Goal: Task Accomplishment & Management: Manage account settings

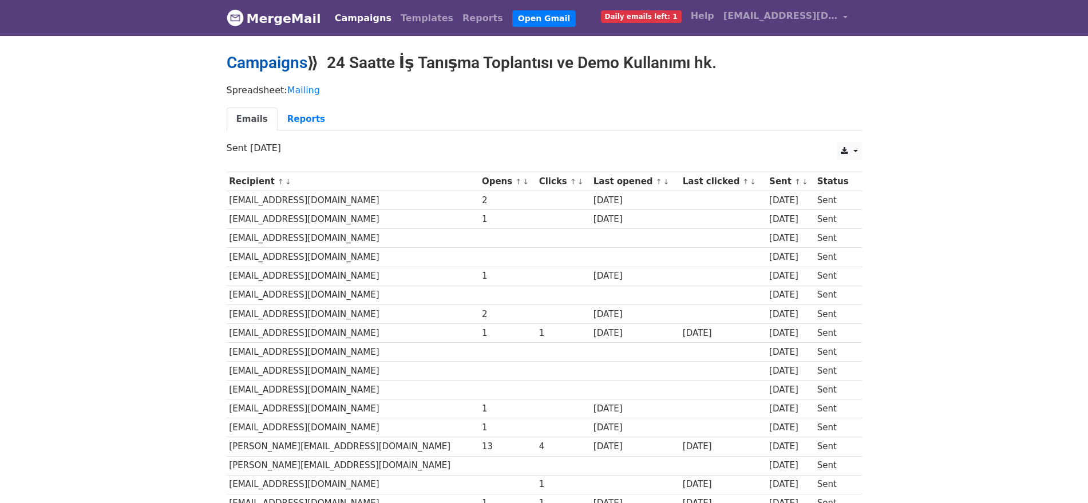
click at [272, 62] on link "Campaigns" at bounding box center [267, 62] width 81 height 19
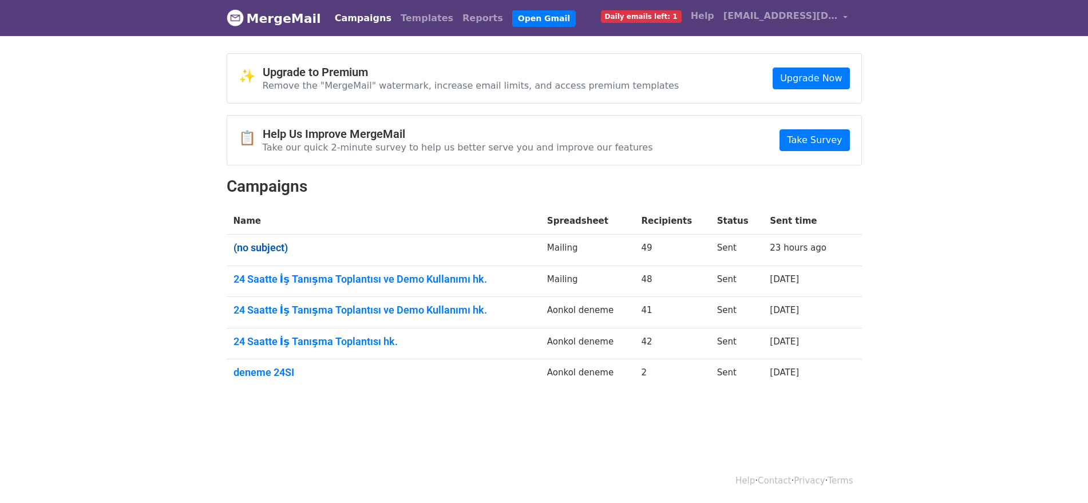
click at [258, 246] on link "(no subject)" at bounding box center [384, 248] width 300 height 13
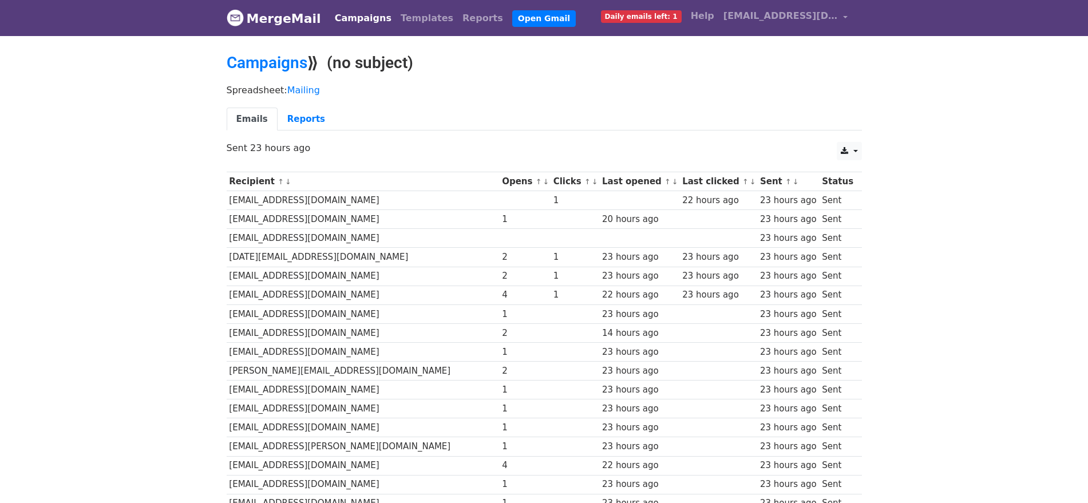
click at [255, 22] on link "MergeMail" at bounding box center [274, 18] width 94 height 24
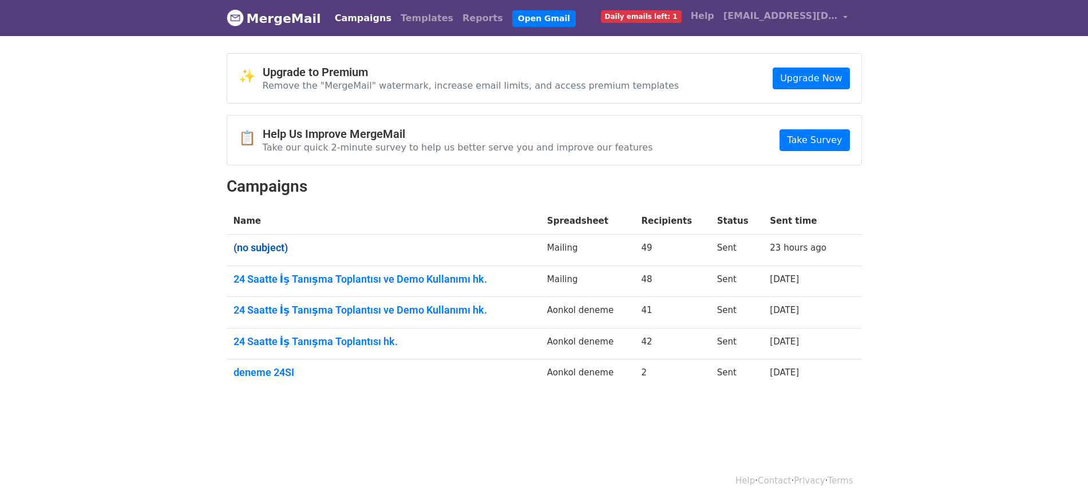
click at [264, 252] on link "(no subject)" at bounding box center [384, 248] width 300 height 13
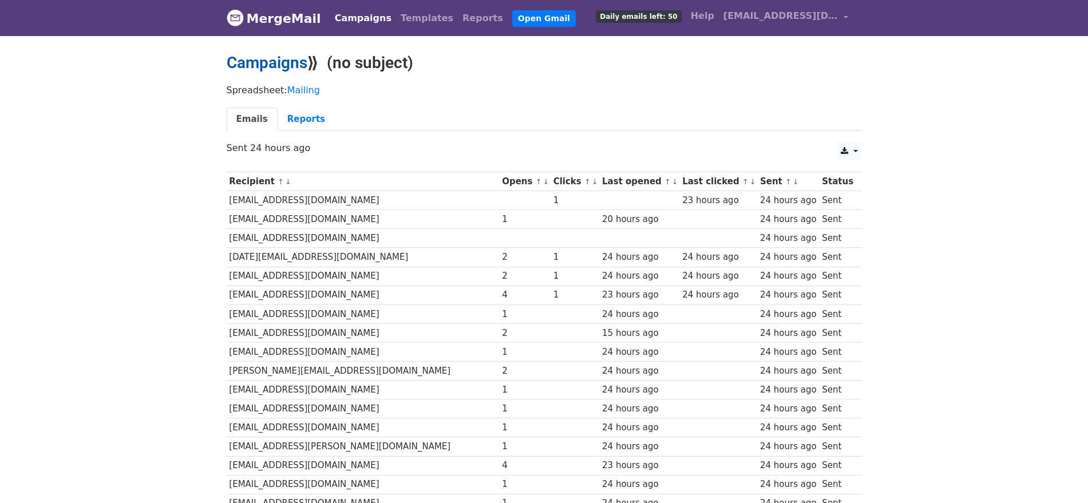
click at [278, 58] on link "Campaigns" at bounding box center [267, 62] width 81 height 19
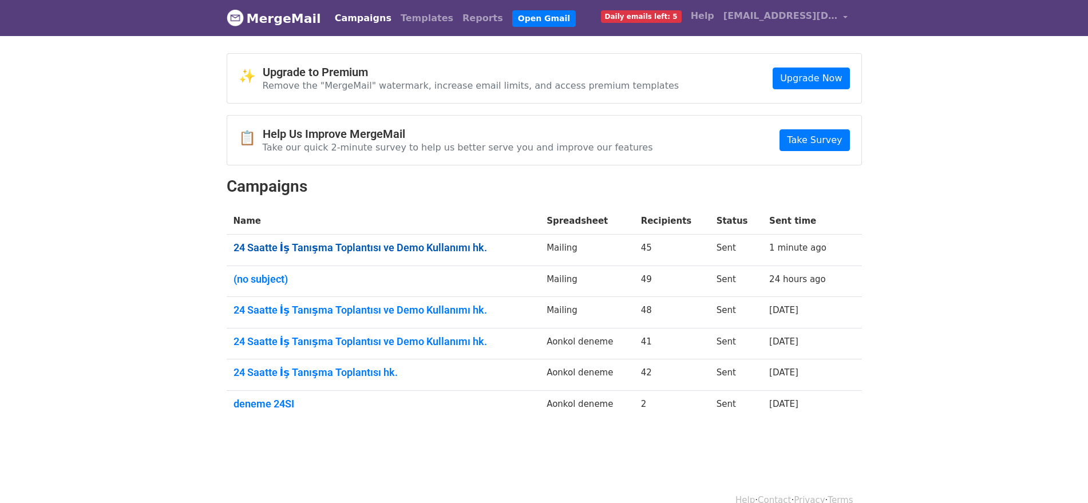
click at [456, 247] on link "24 Saatte İş Tanışma Toplantısı ve Demo Kullanımı hk." at bounding box center [384, 248] width 300 height 13
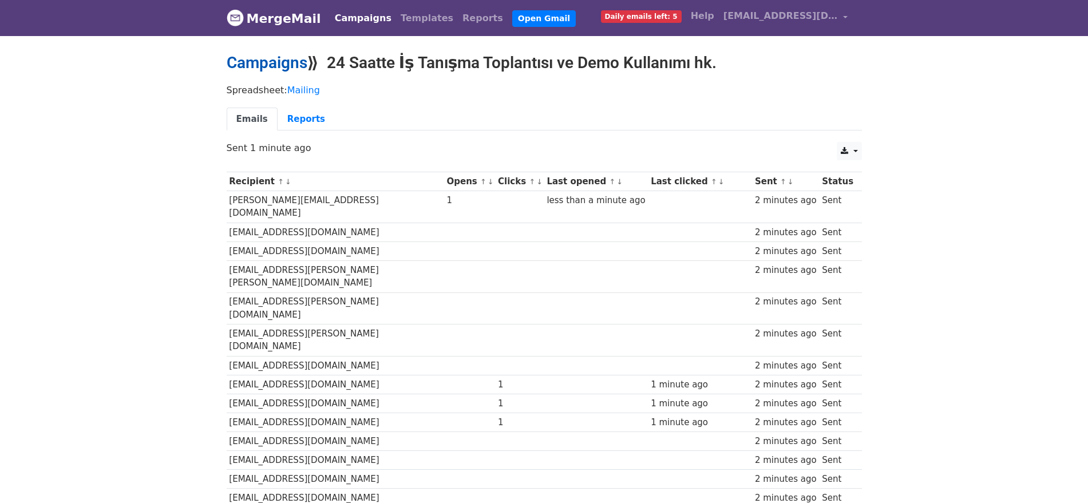
click at [278, 58] on link "Campaigns" at bounding box center [267, 62] width 81 height 19
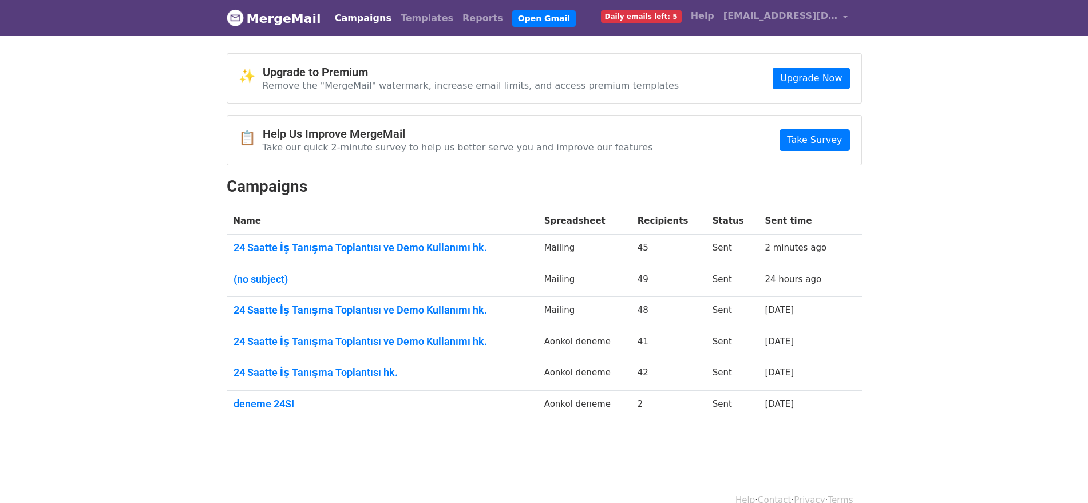
click at [348, 1] on nav "MergeMail Campaigns Templates Reports Open Gmail Daily emails left: 5 Help abdu…" at bounding box center [544, 18] width 635 height 36
click at [347, 19] on link "Campaigns" at bounding box center [363, 18] width 66 height 23
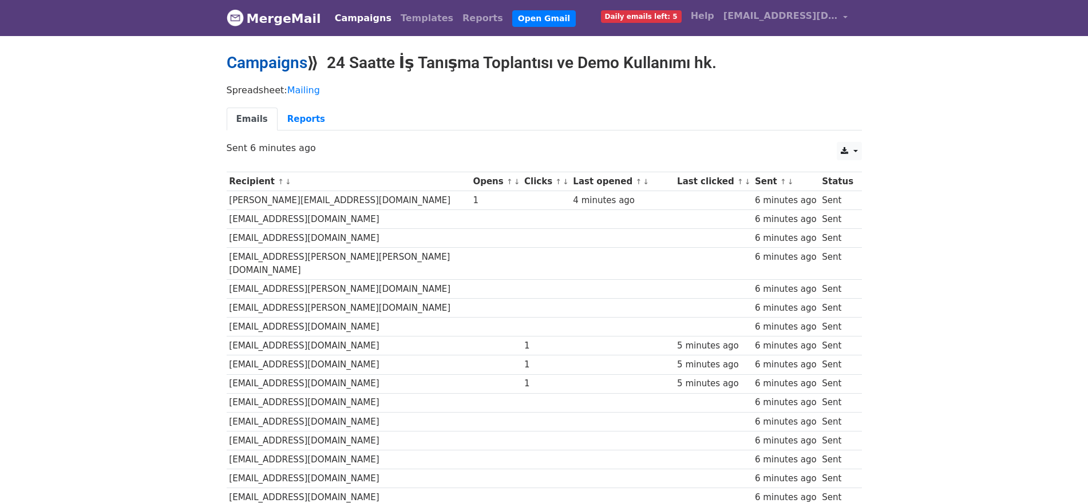
click at [266, 66] on link "Campaigns" at bounding box center [267, 62] width 81 height 19
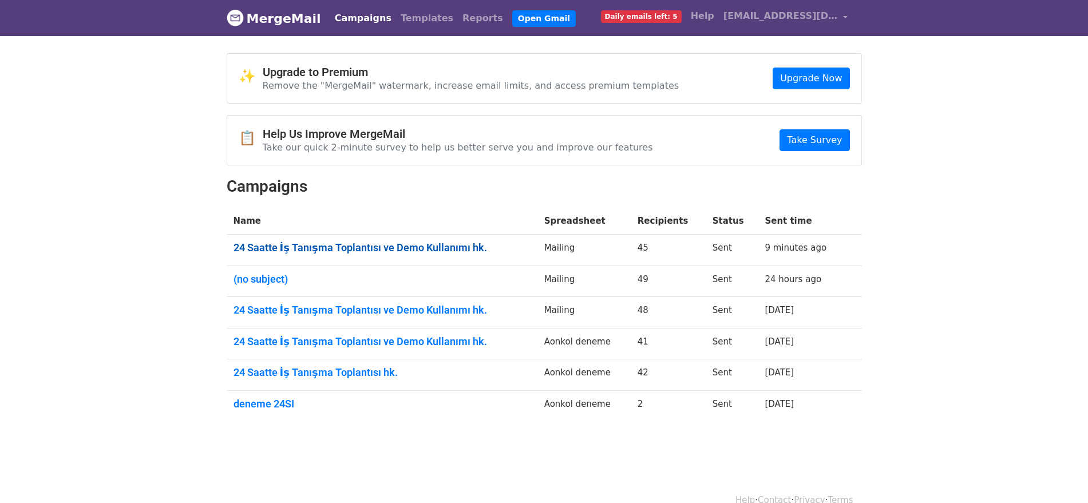
click at [309, 252] on link "24 Saatte İş Tanışma Toplantısı ve Demo Kullanımı hk." at bounding box center [382, 248] width 297 height 13
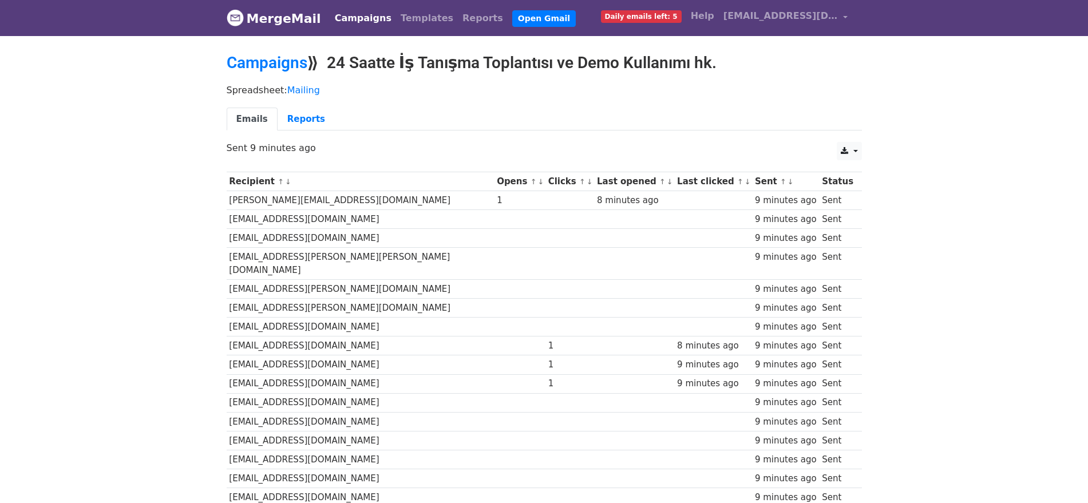
click at [284, 12] on link "MergeMail" at bounding box center [274, 18] width 94 height 24
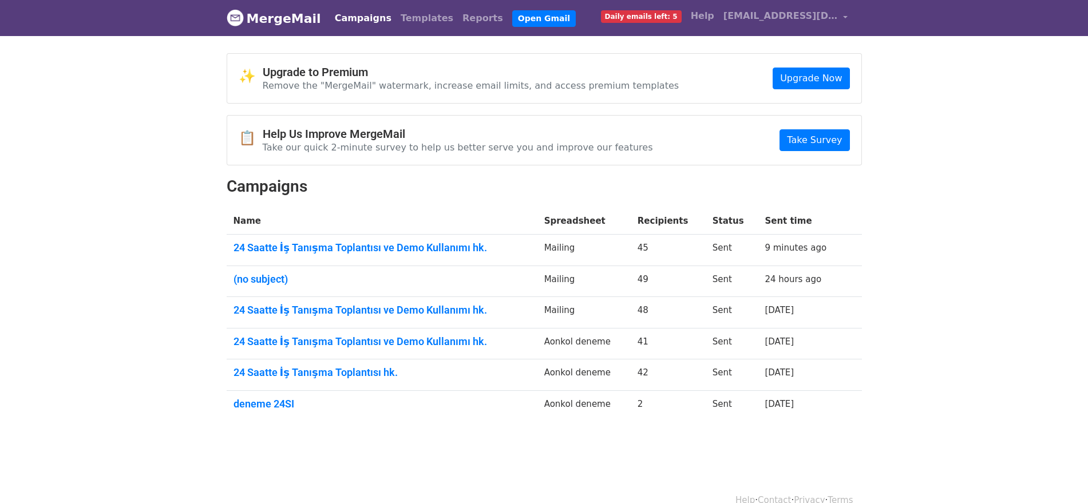
click at [252, 21] on link "MergeMail" at bounding box center [274, 18] width 94 height 24
click at [358, 246] on link "24 Saatte İş Tanışma Toplantısı ve Demo Kullanımı hk." at bounding box center [381, 248] width 294 height 13
